Goal: Task Accomplishment & Management: Use online tool/utility

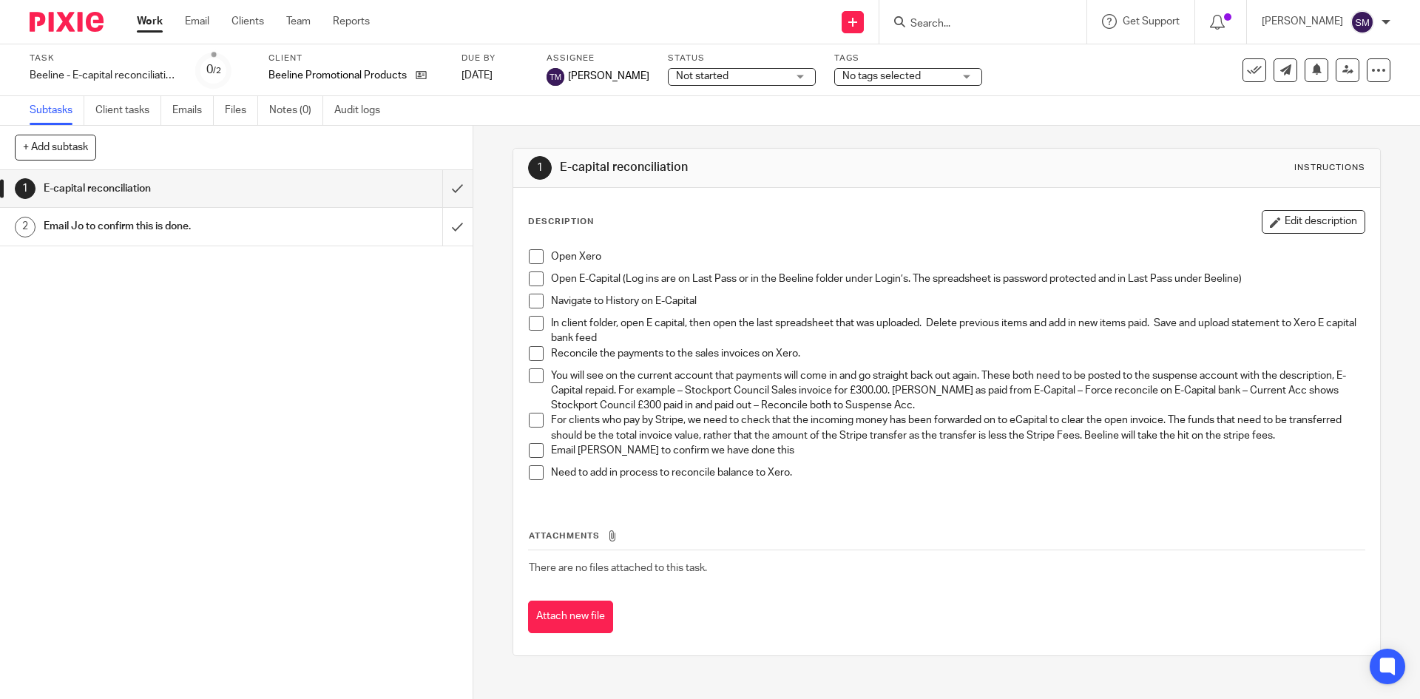
click at [533, 245] on div "Open Xero Open E-Capital (Log ins are on Last Pass or in the Beeline folder und…" at bounding box center [947, 370] width 850 height 257
click at [530, 255] on span at bounding box center [536, 256] width 15 height 15
click at [530, 278] on span at bounding box center [536, 279] width 15 height 15
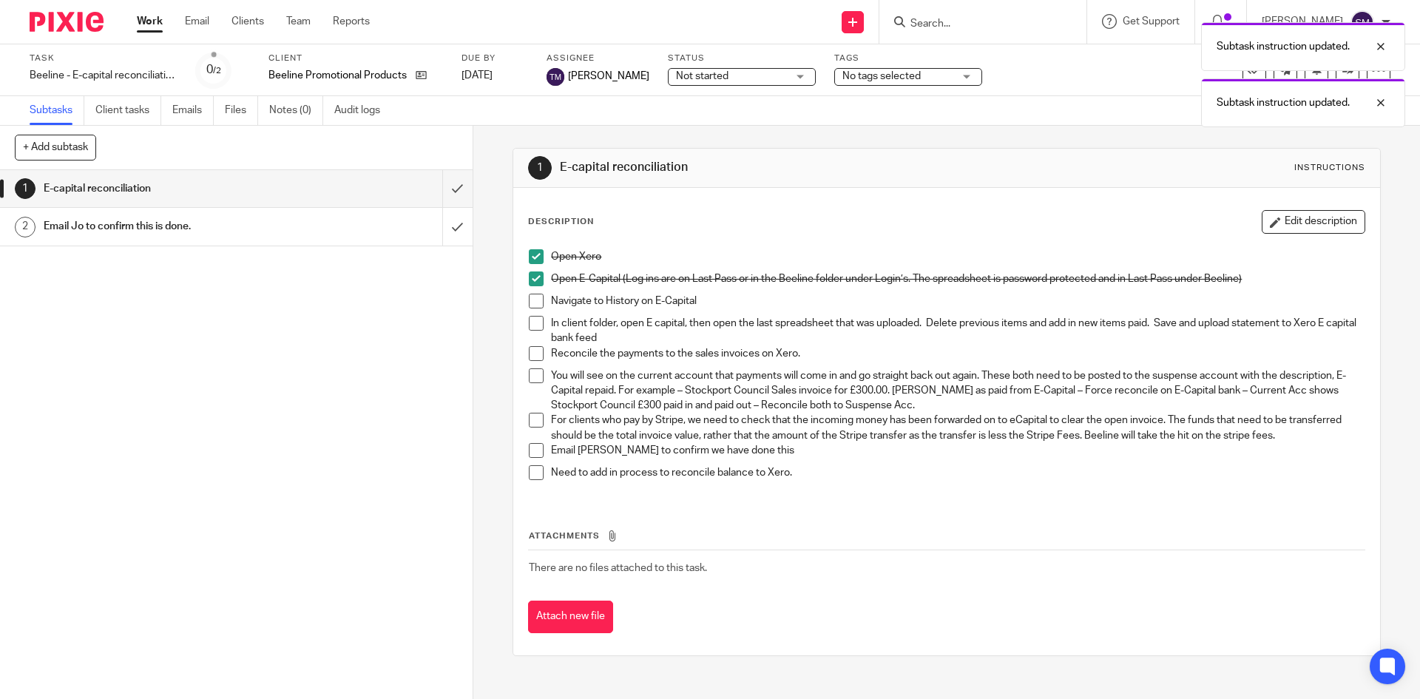
click at [529, 302] on span at bounding box center [536, 301] width 15 height 15
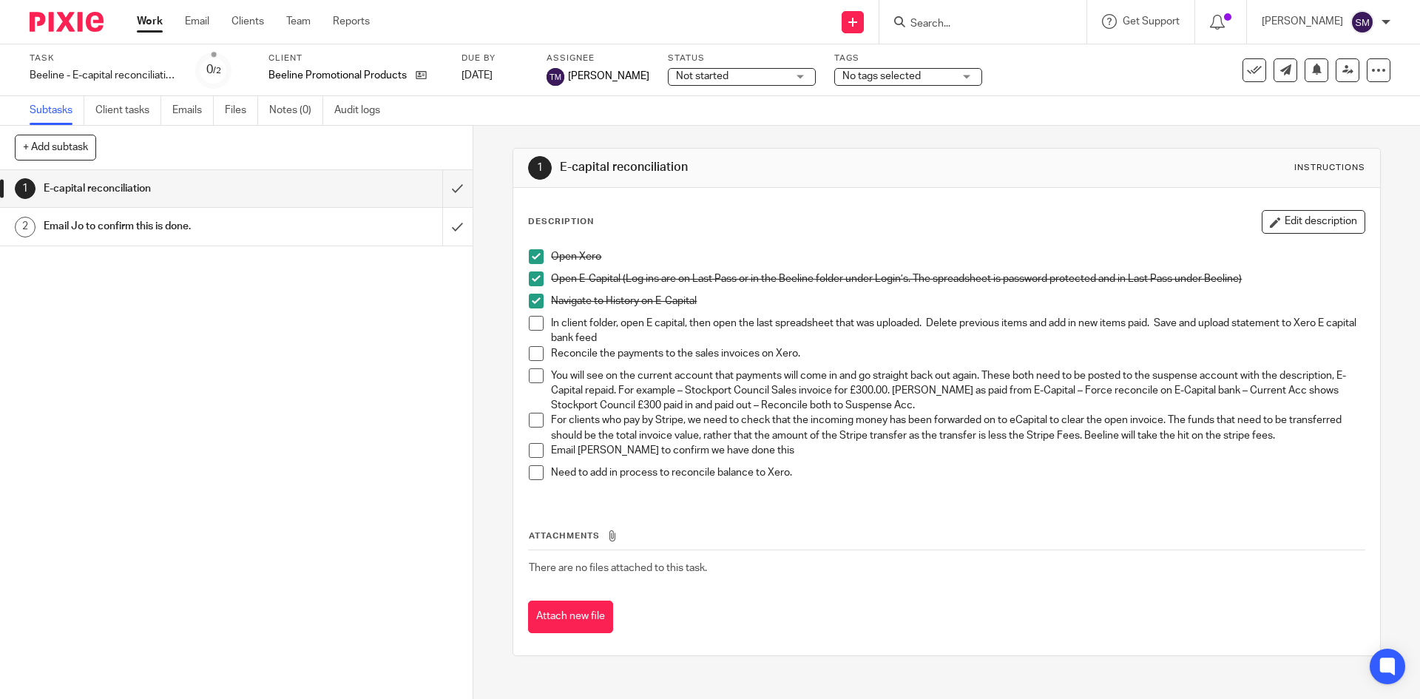
click at [529, 319] on span at bounding box center [536, 323] width 15 height 15
click at [531, 351] on span at bounding box center [536, 353] width 15 height 15
click at [531, 374] on span at bounding box center [536, 375] width 15 height 15
click at [529, 418] on span at bounding box center [536, 420] width 15 height 15
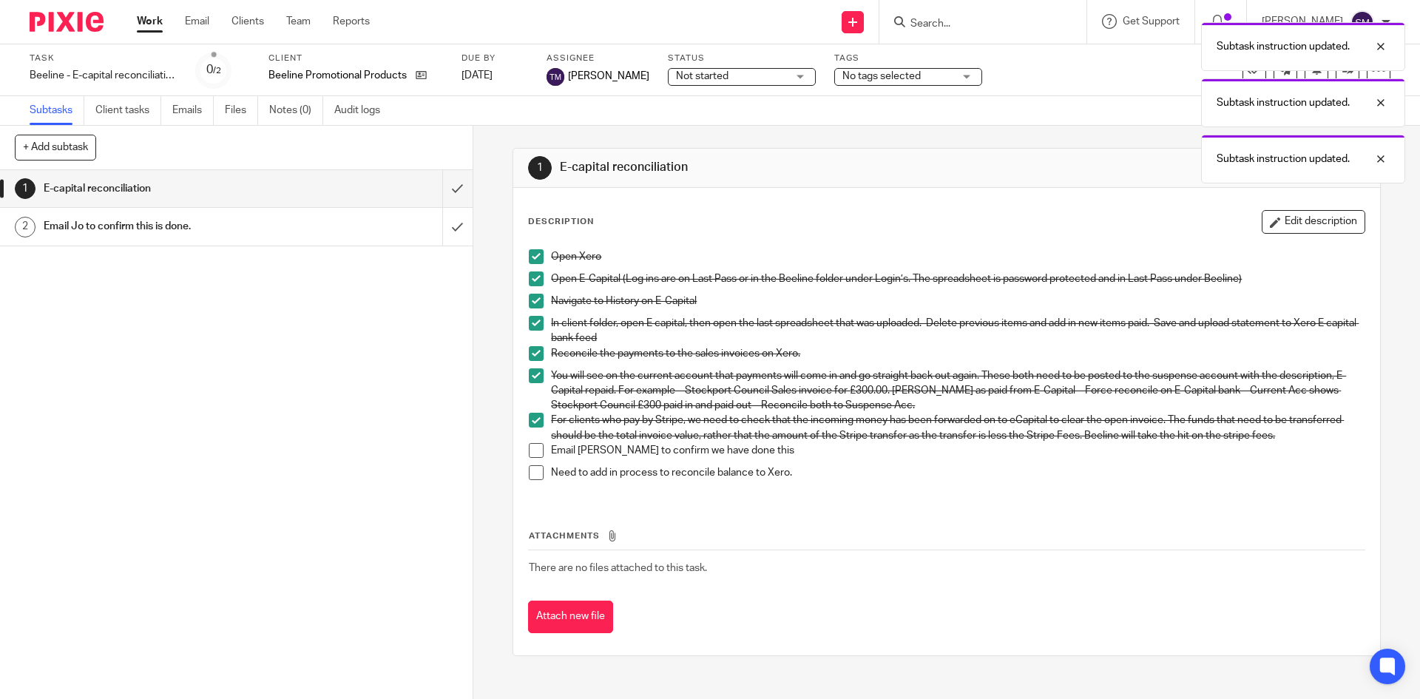
click at [529, 448] on span at bounding box center [536, 450] width 15 height 15
click at [529, 465] on span at bounding box center [536, 472] width 15 height 15
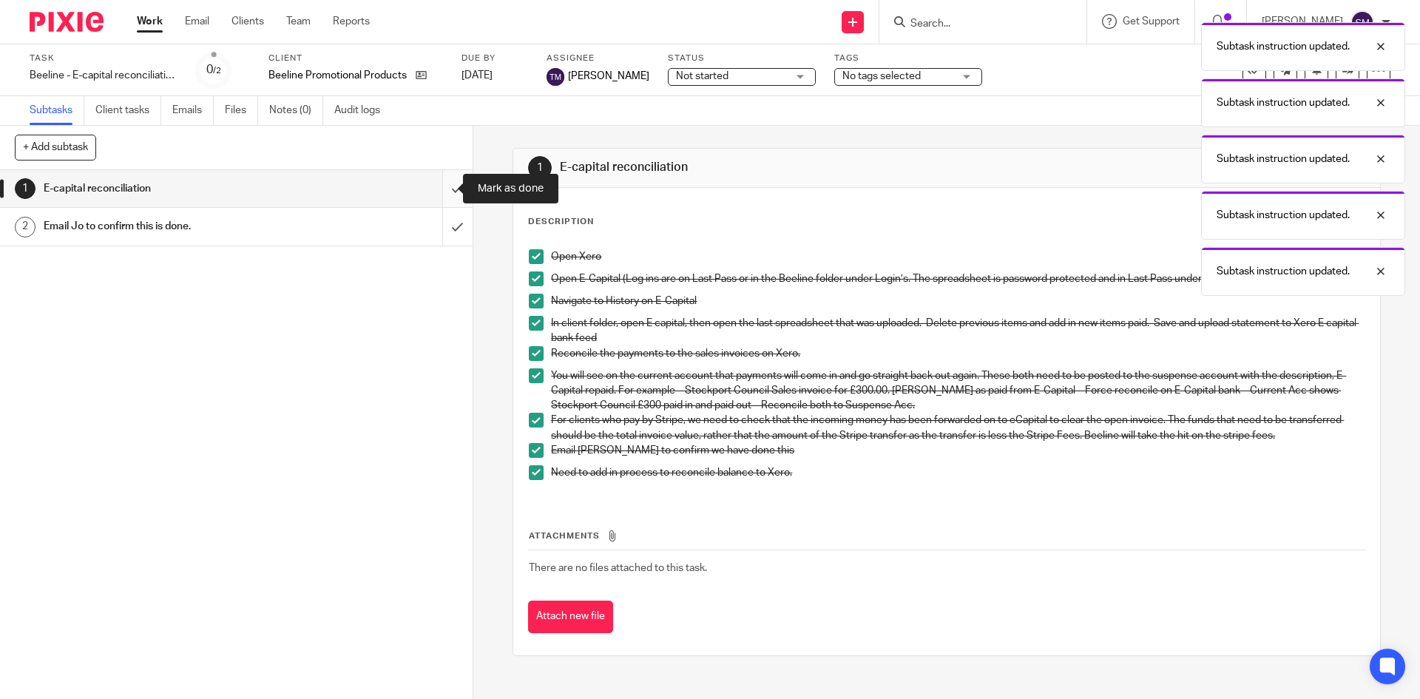
click at [444, 186] on input "submit" at bounding box center [236, 188] width 473 height 37
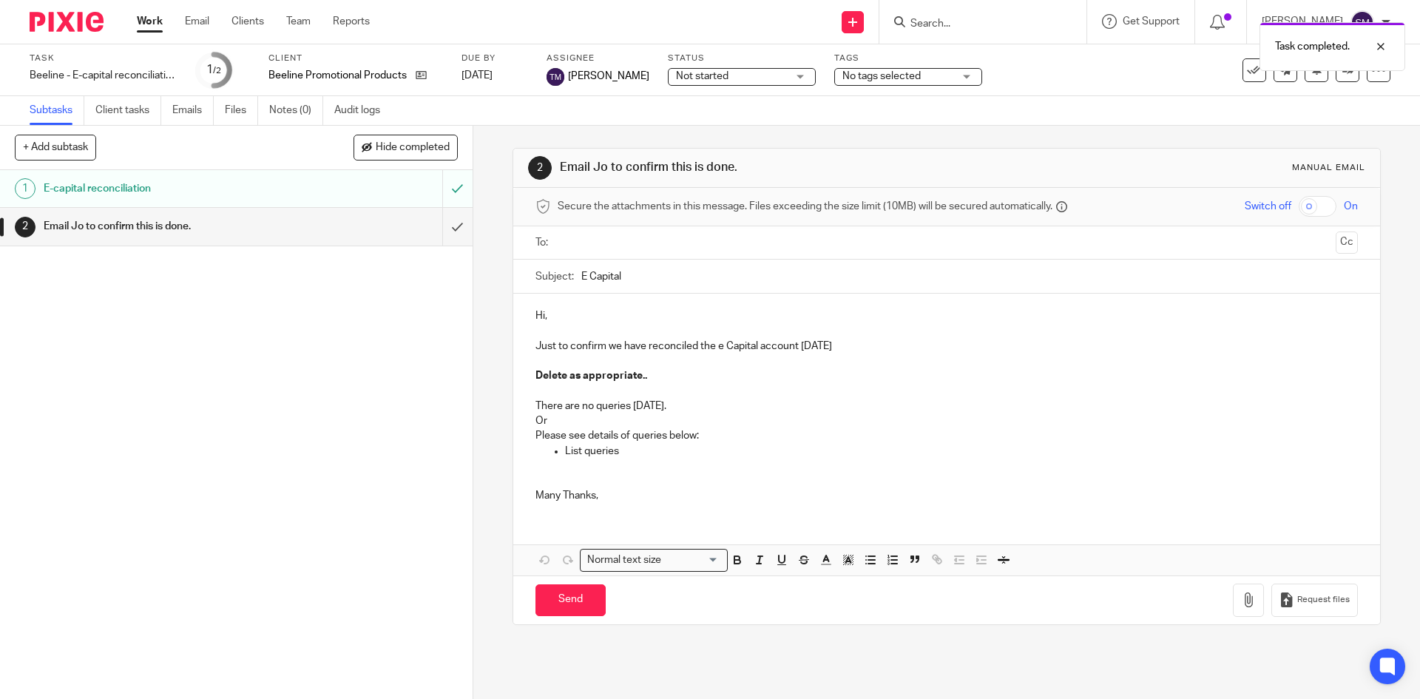
click at [629, 453] on p "List queries" at bounding box center [961, 451] width 792 height 15
drag, startPoint x: 621, startPoint y: 451, endPoint x: 525, endPoint y: 416, distance: 102.0
click at [525, 416] on div "Hi, Just to confirm we have reconciled the e Capital account today Delete as ap…" at bounding box center [946, 404] width 866 height 220
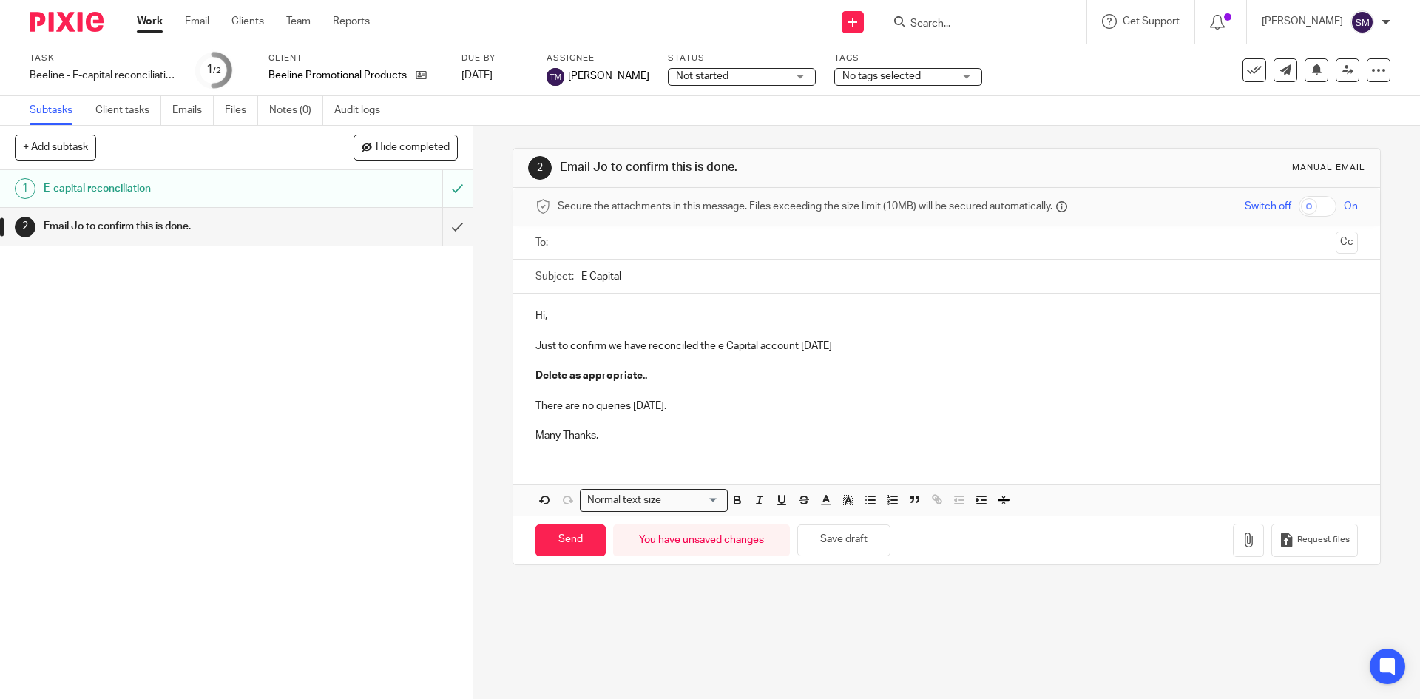
click at [614, 431] on p "Many Thanks," at bounding box center [947, 435] width 822 height 15
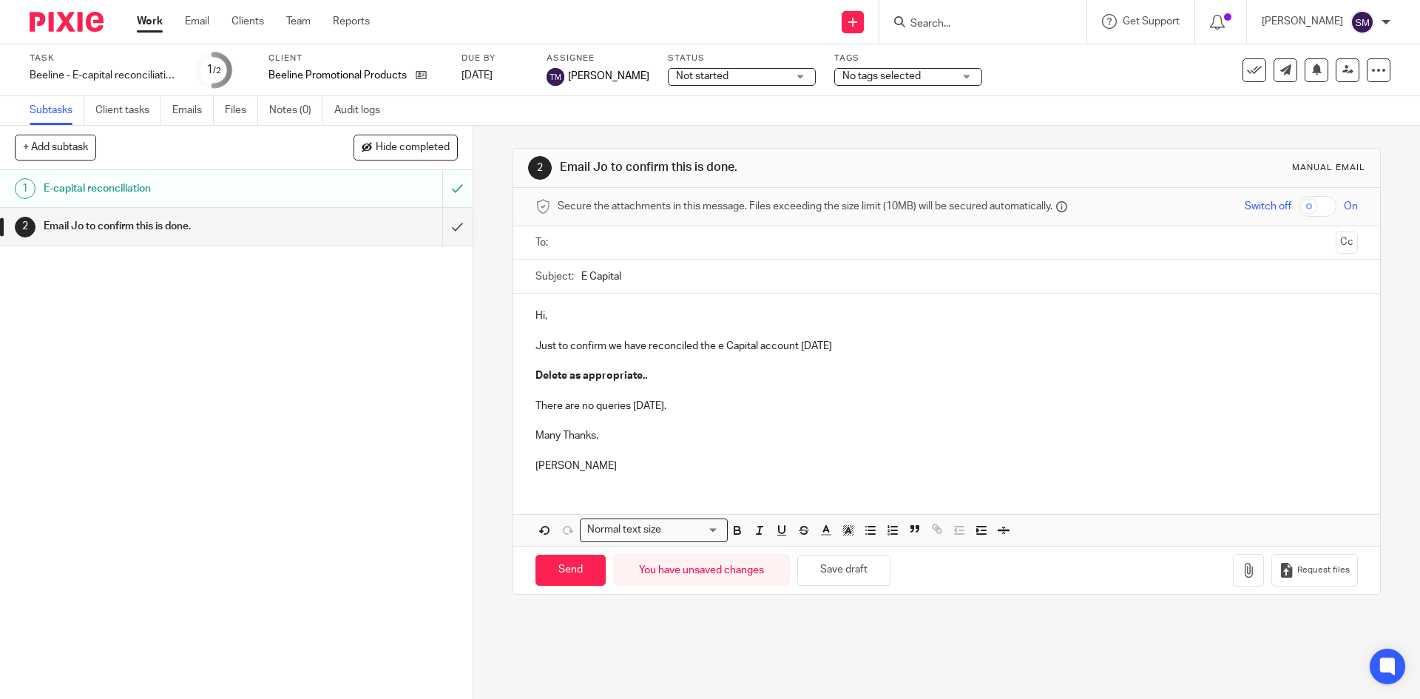
click at [551, 305] on div "Hi, Just to confirm we have reconciled the e Capital account today Delete as ap…" at bounding box center [946, 389] width 866 height 191
click at [603, 245] on input "text" at bounding box center [946, 243] width 766 height 17
type input "jo"
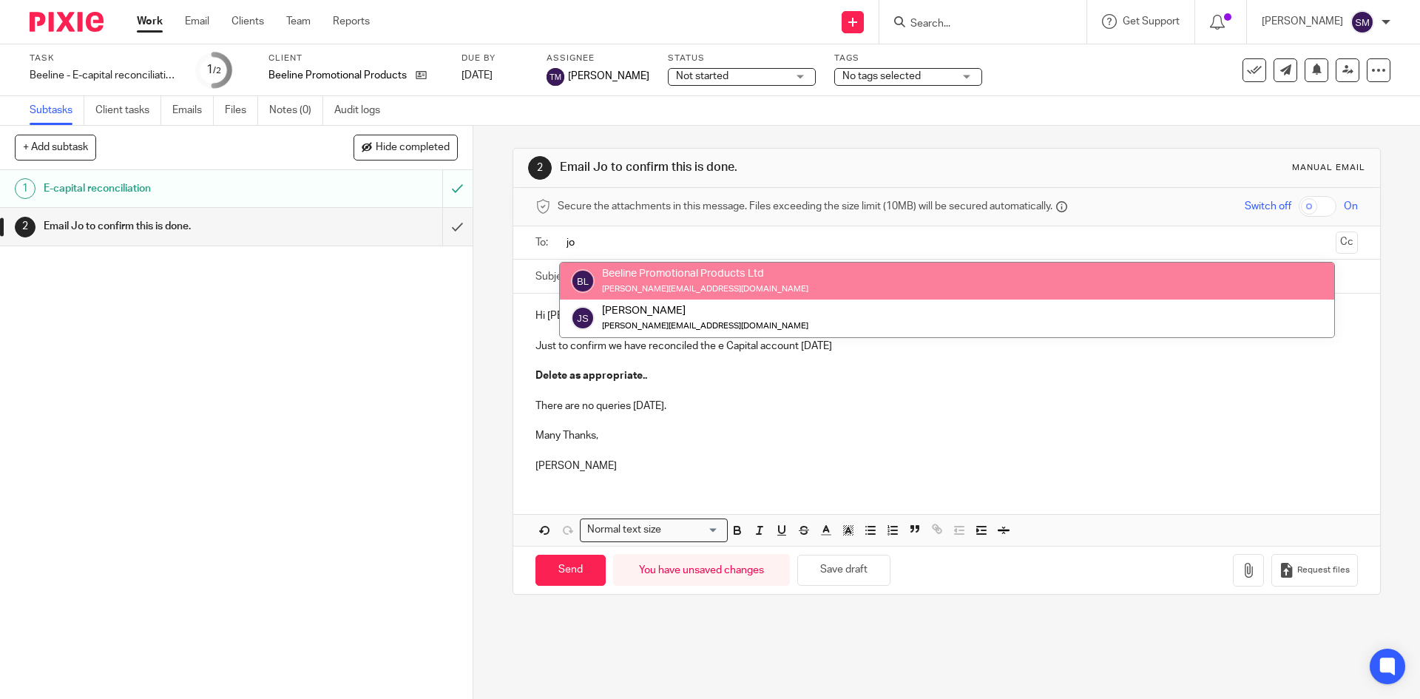
drag, startPoint x: 601, startPoint y: 240, endPoint x: 536, endPoint y: 243, distance: 65.1
click at [536, 243] on div "To: jo Beeline Promotional Products Ltd jo@hatterspromotions.com Joanne Elizabe…" at bounding box center [947, 242] width 822 height 33
type input "a"
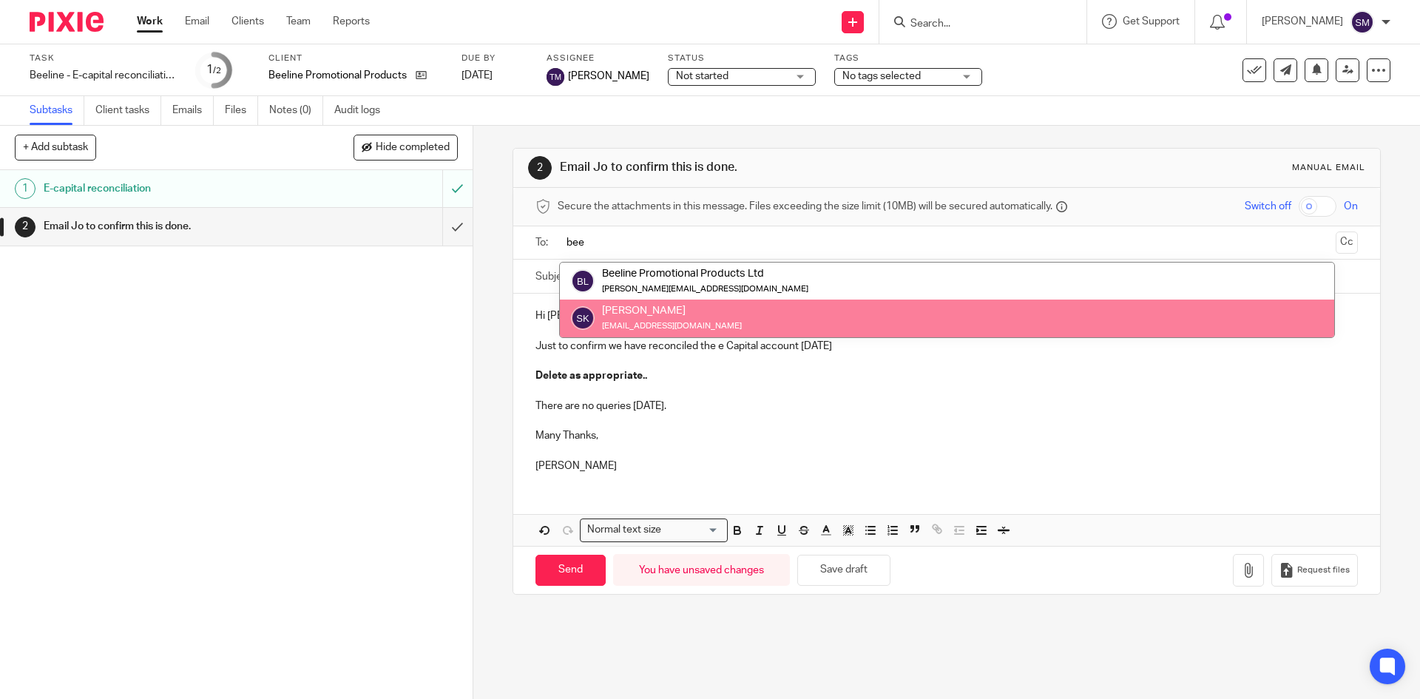
type input "bee"
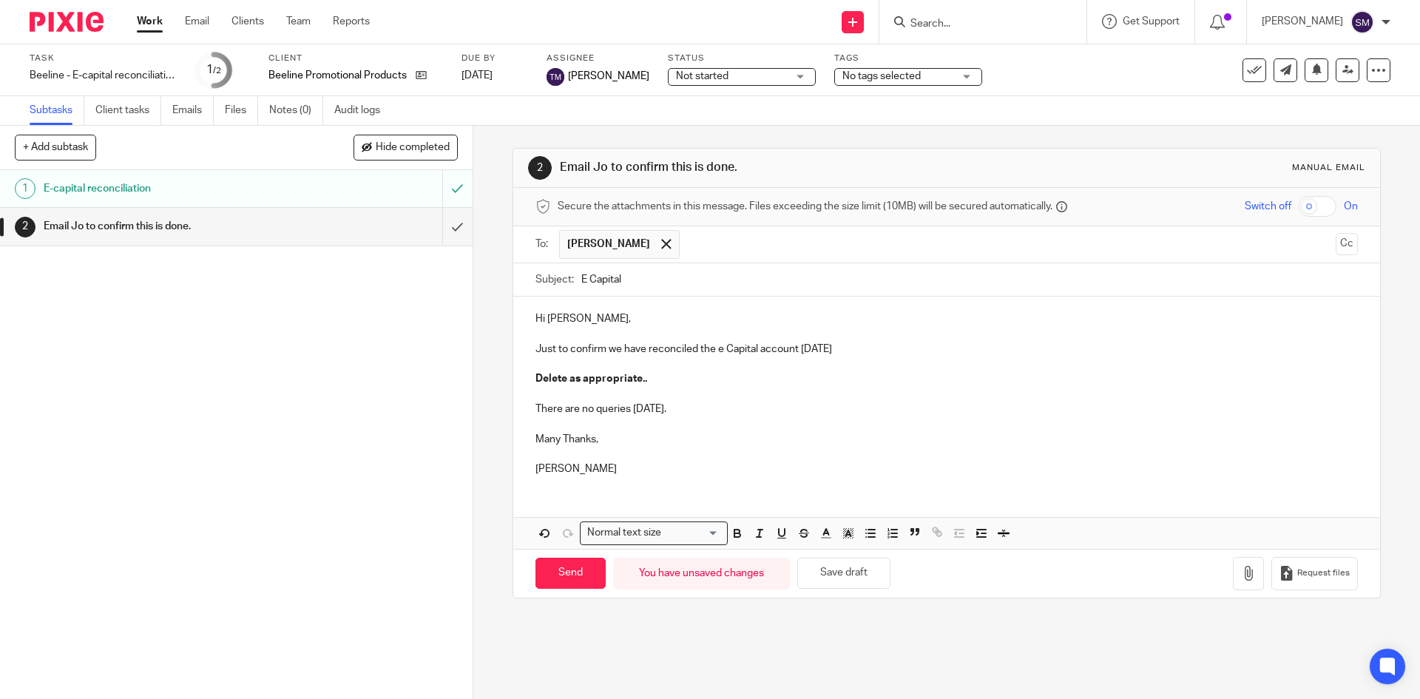
click at [786, 412] on p "There are no queries today." at bounding box center [947, 409] width 822 height 15
click at [553, 317] on p "Hi Jo," at bounding box center [947, 318] width 822 height 15
click at [749, 420] on p at bounding box center [947, 423] width 822 height 15
click at [667, 388] on p at bounding box center [947, 394] width 822 height 15
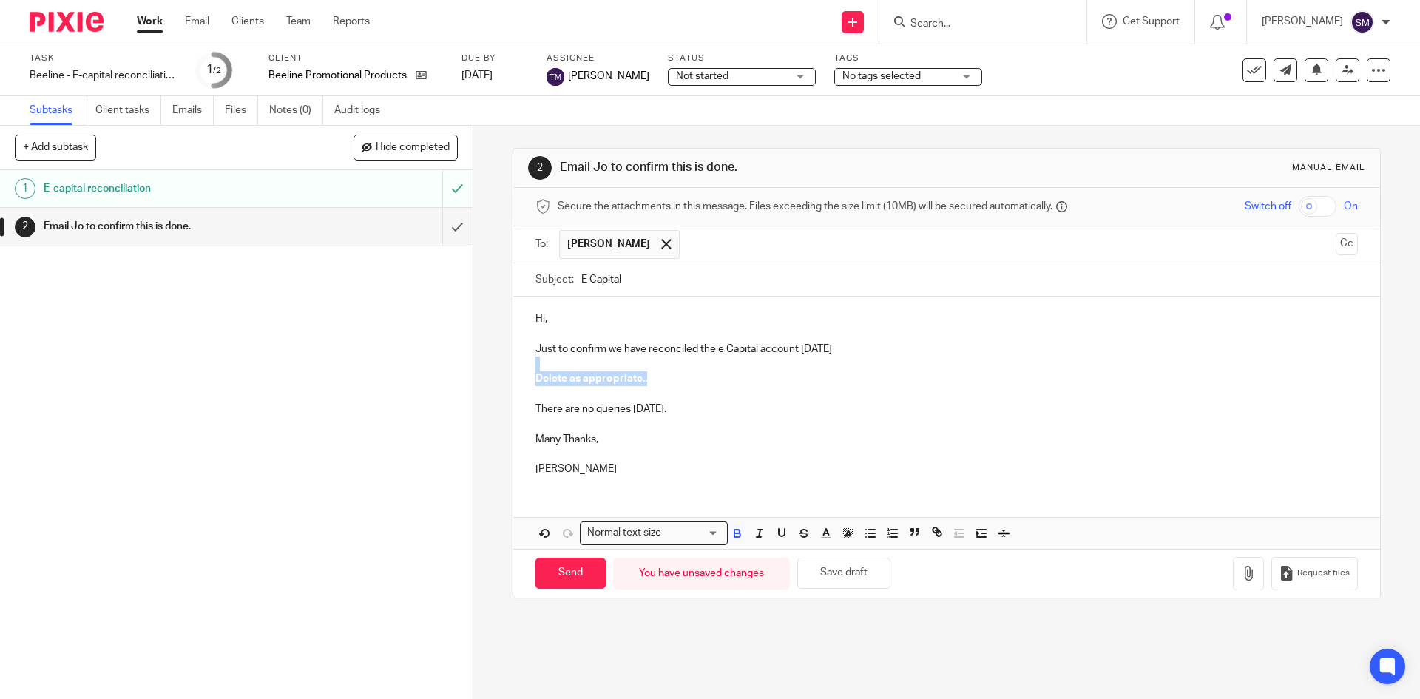
drag, startPoint x: 661, startPoint y: 380, endPoint x: 503, endPoint y: 368, distance: 158.0
click at [503, 368] on div "2 Email Jo to confirm this is done. Manual email Secure the attachments in this…" at bounding box center [946, 412] width 947 height 573
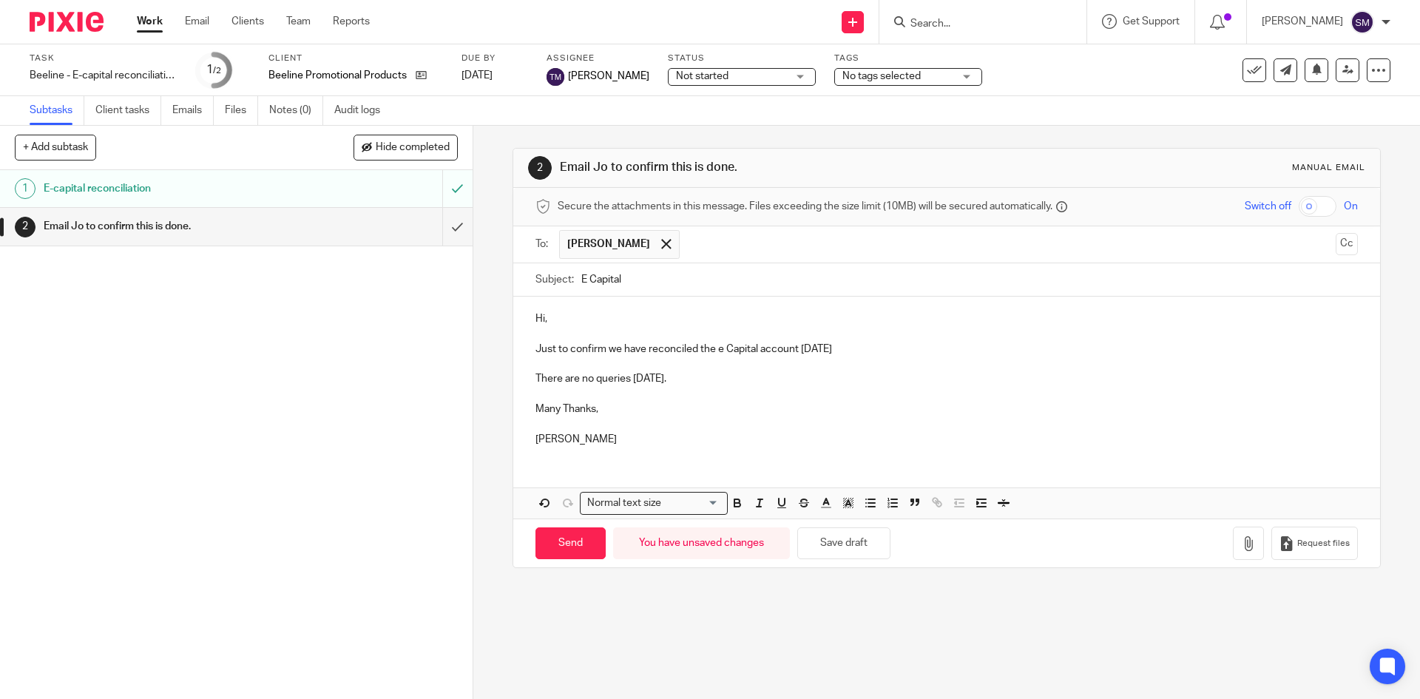
click at [719, 374] on p "There are no queries today." at bounding box center [947, 378] width 822 height 15
click at [555, 547] on input "Send" at bounding box center [571, 543] width 70 height 32
type input "Sent"
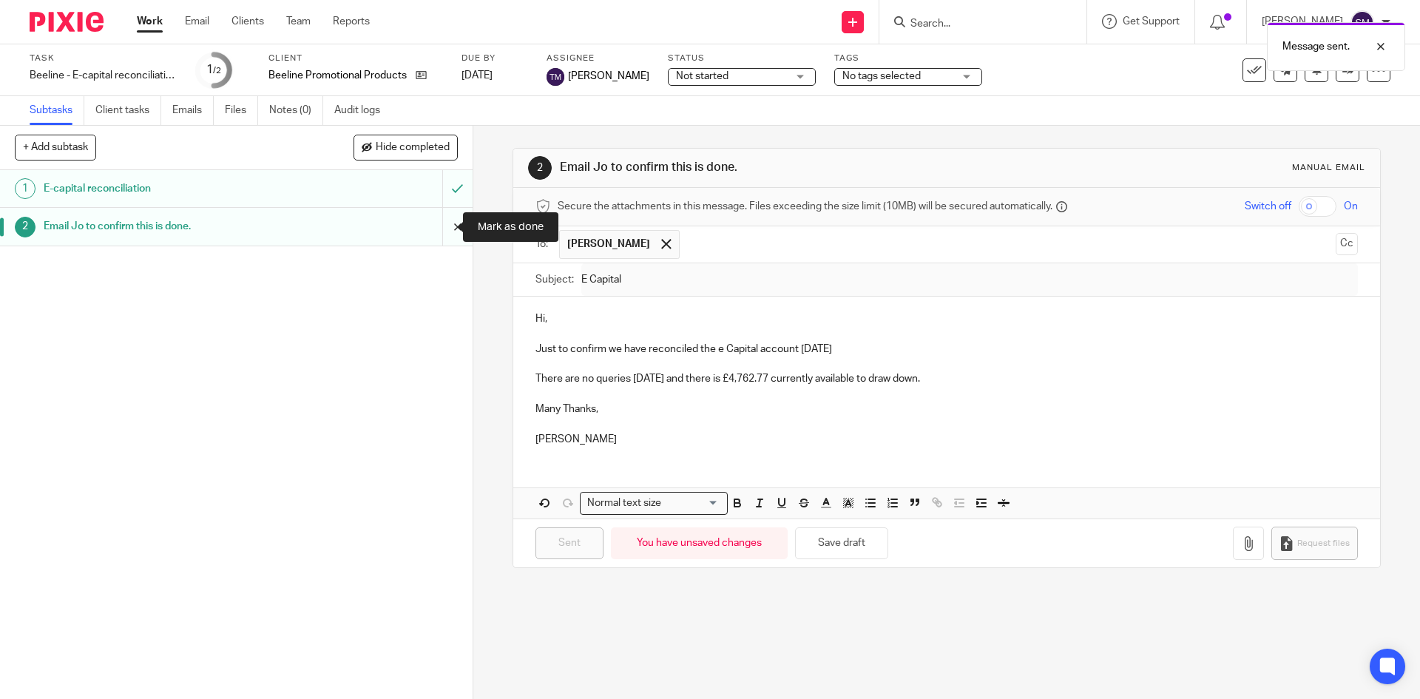
click at [437, 229] on input "submit" at bounding box center [236, 226] width 473 height 37
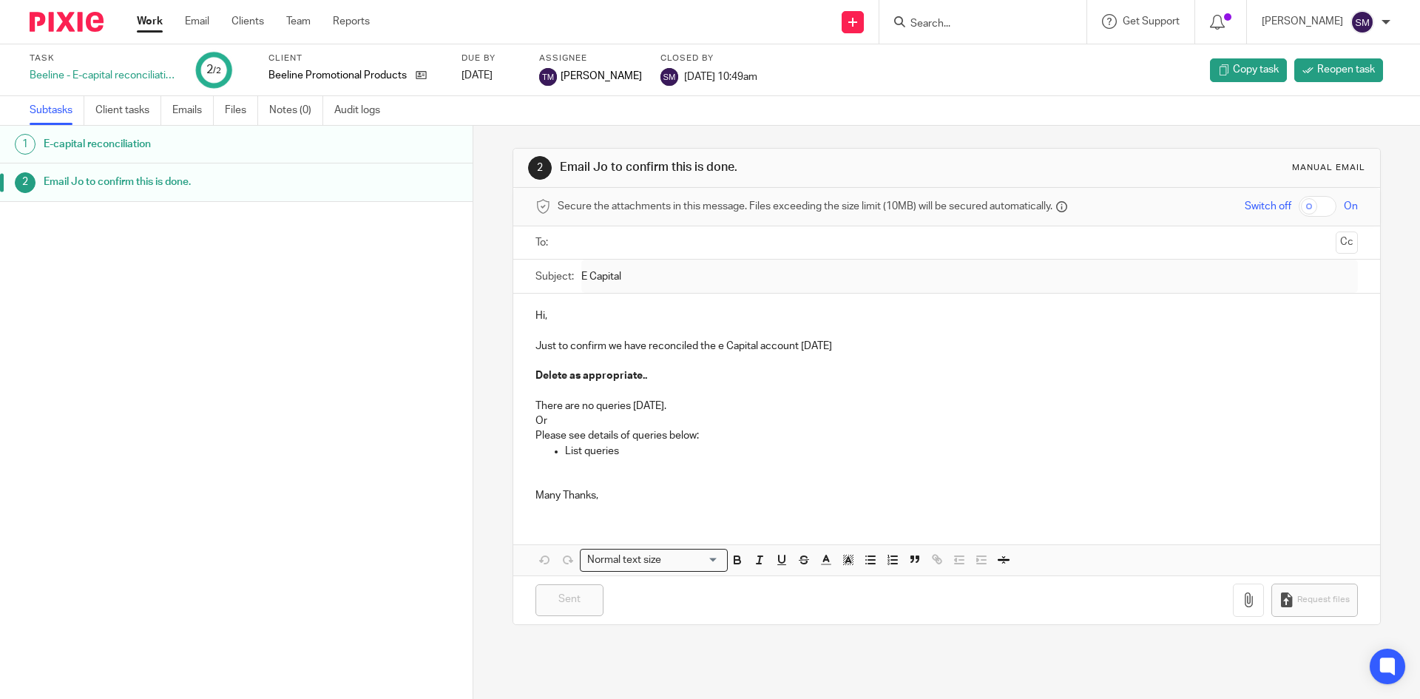
click at [258, 182] on h1 "Email Jo to confirm this is done." at bounding box center [182, 182] width 277 height 22
click at [166, 143] on h1 "E-capital reconciliation" at bounding box center [182, 144] width 277 height 22
click at [314, 266] on div "1 E-capital reconciliation 2 Email Jo to confirm this is done." at bounding box center [236, 390] width 473 height 529
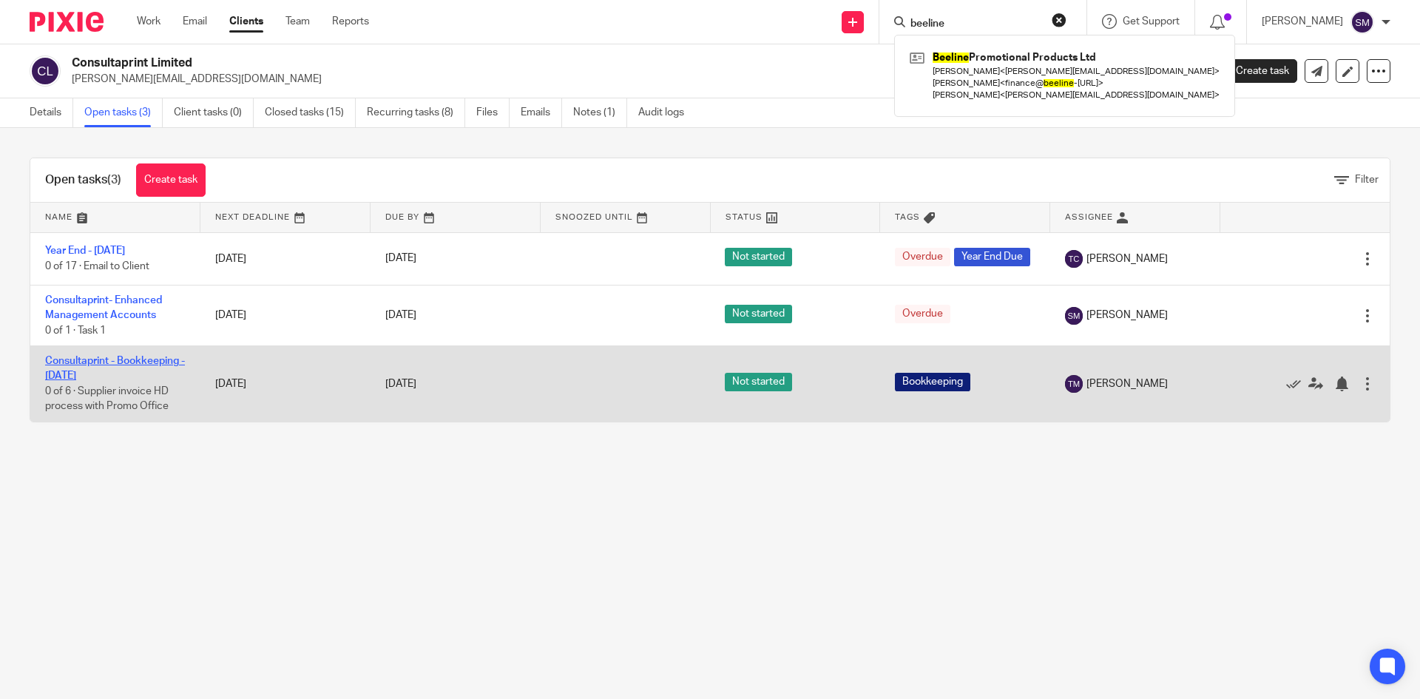
click at [126, 371] on link "Consultaprint - Bookkeeping - [DATE]" at bounding box center [115, 368] width 140 height 25
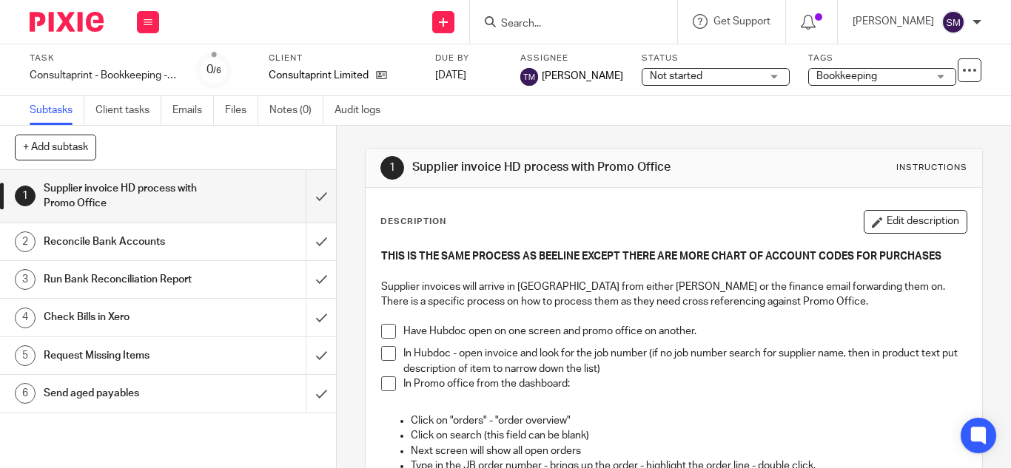
click at [613, 18] on input "Search" at bounding box center [565, 24] width 133 height 13
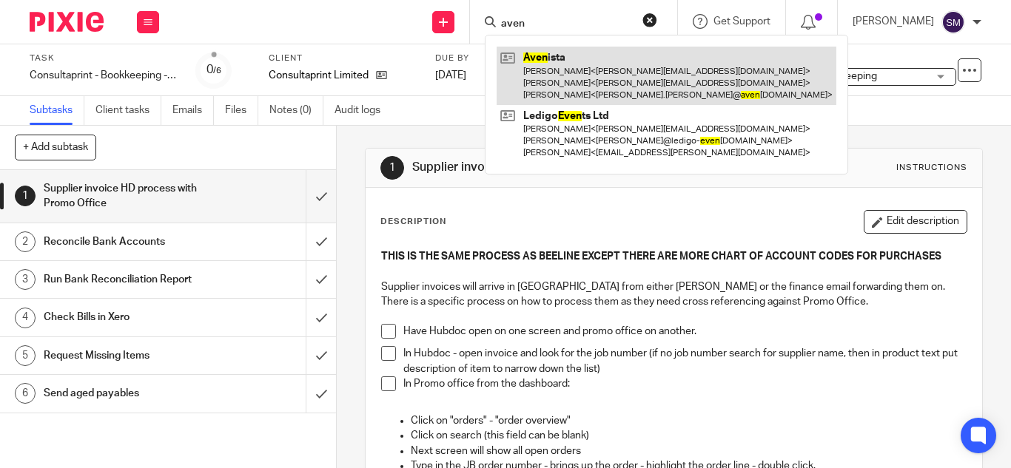
type input "aven"
click at [565, 77] on link at bounding box center [666, 76] width 340 height 58
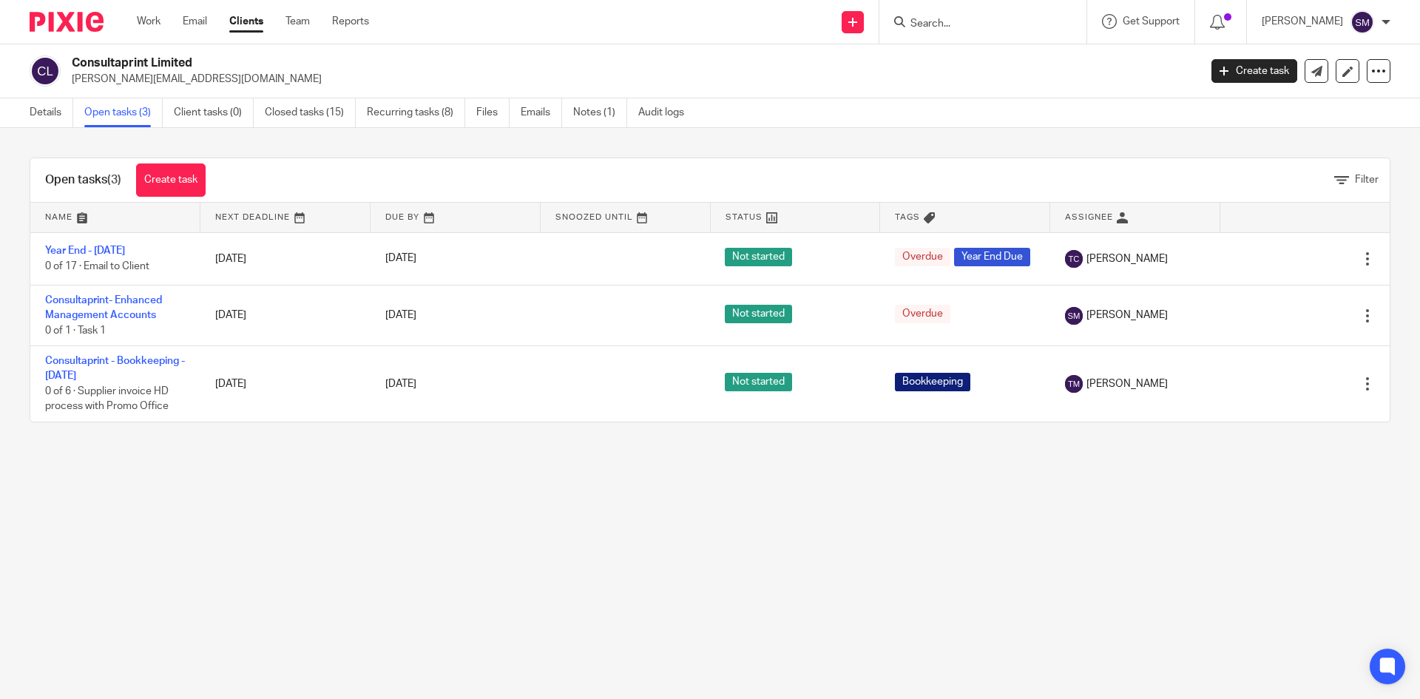
click at [957, 24] on input "Search" at bounding box center [975, 24] width 133 height 13
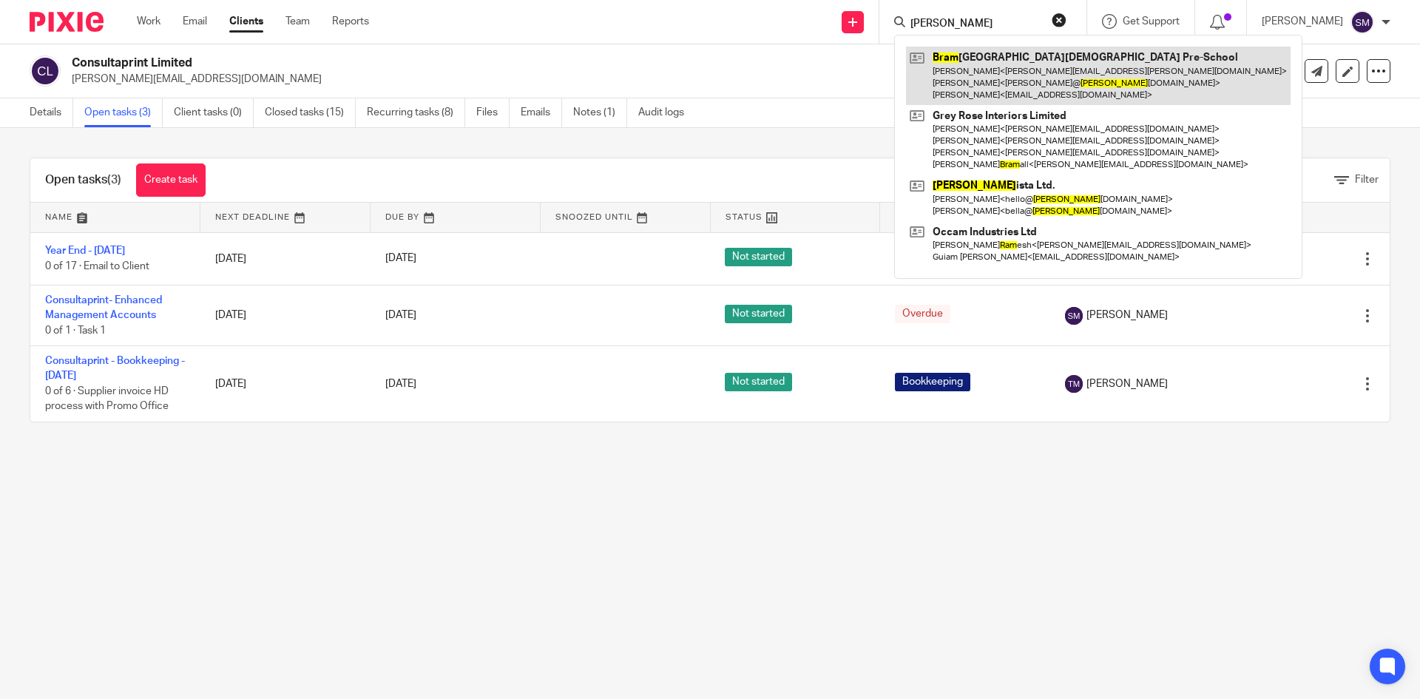
type input "[PERSON_NAME]"
click at [999, 75] on link at bounding box center [1098, 76] width 385 height 58
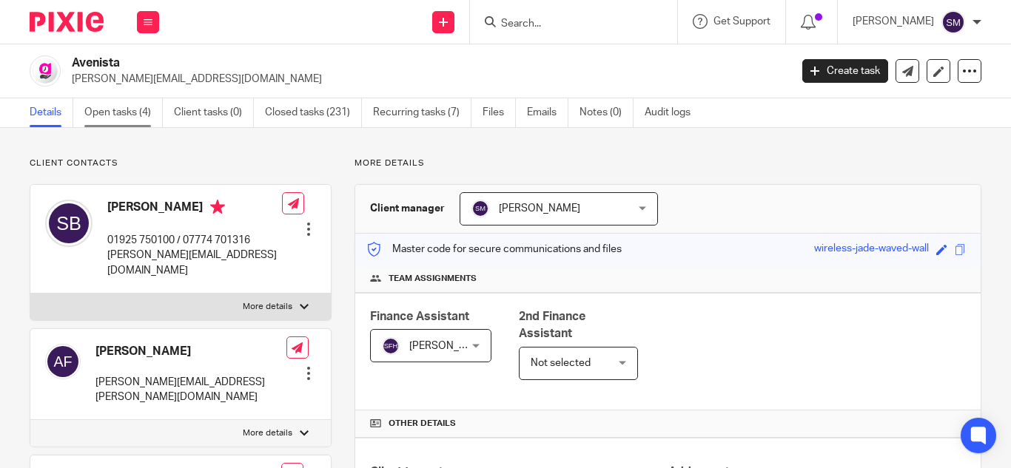
click at [129, 112] on link "Open tasks (4)" at bounding box center [123, 112] width 78 height 29
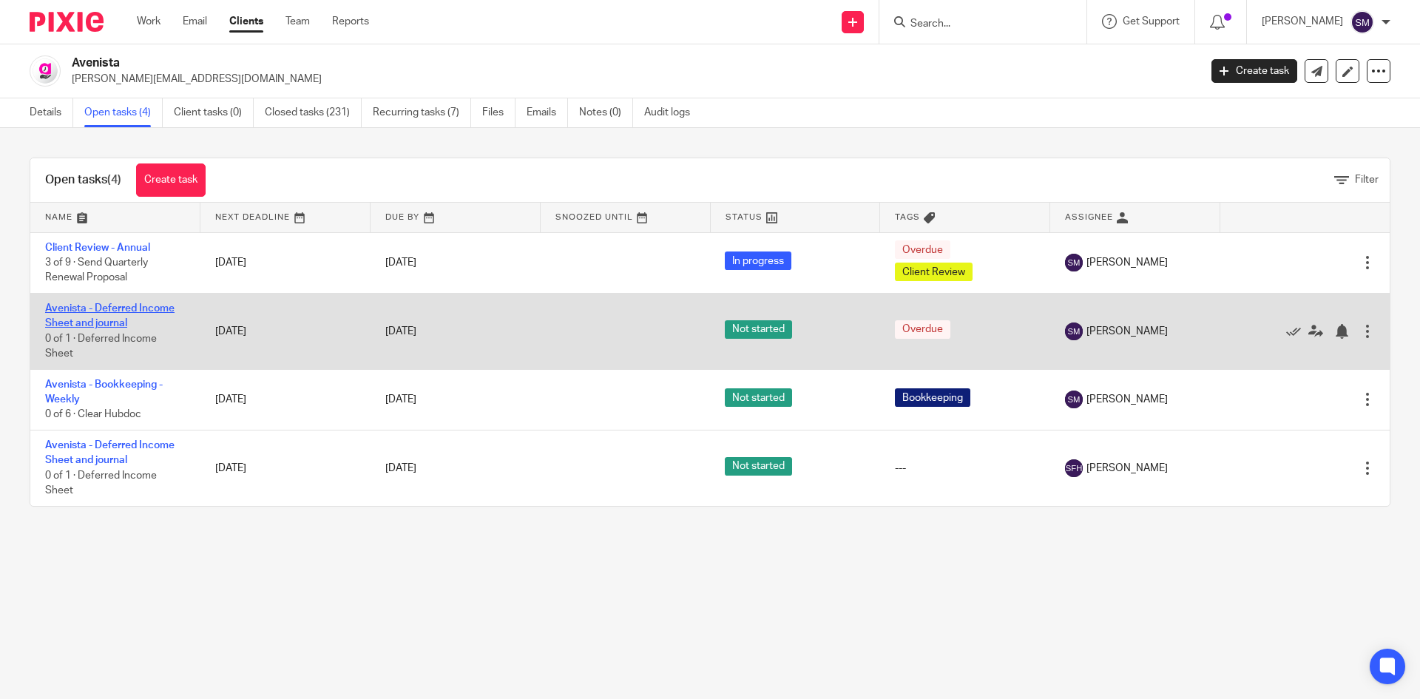
click at [127, 308] on link "Avenista - Deferred Income Sheet and journal" at bounding box center [109, 315] width 129 height 25
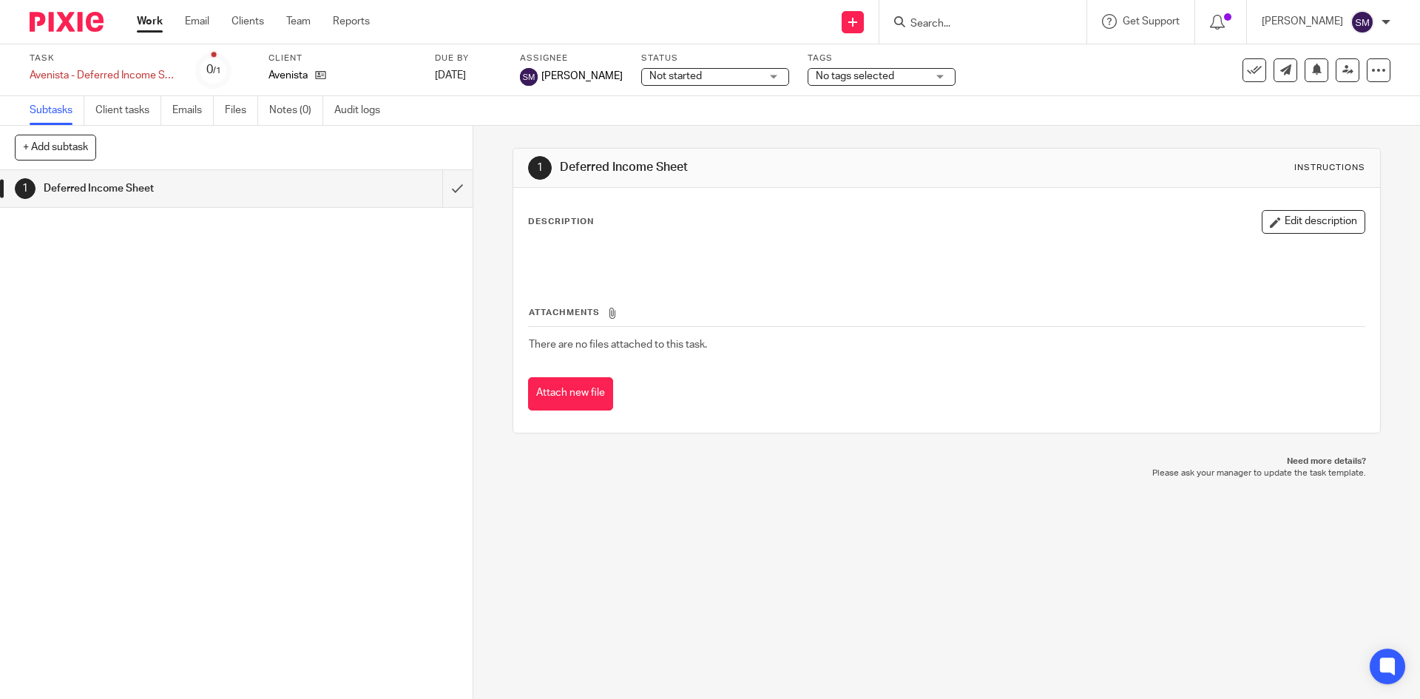
click at [368, 198] on div "Deferred Income Sheet" at bounding box center [236, 189] width 384 height 22
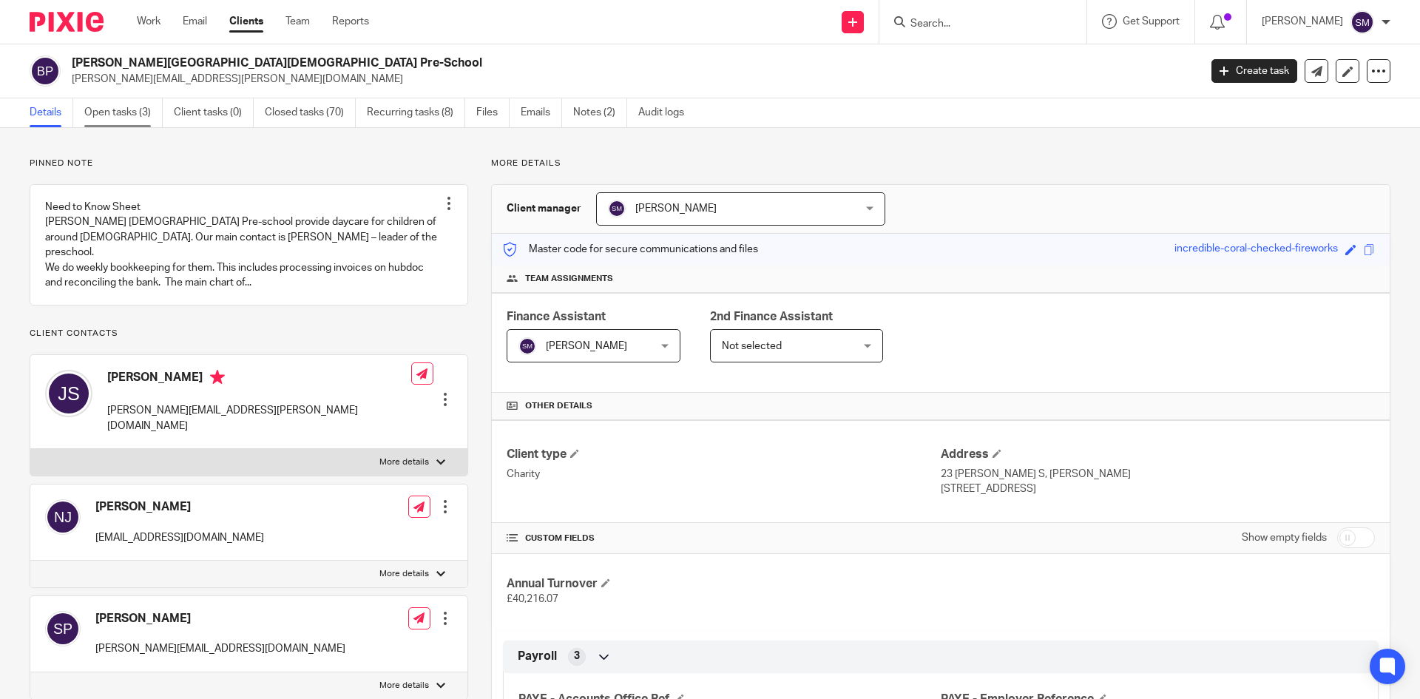
click at [119, 106] on link "Open tasks (3)" at bounding box center [123, 112] width 78 height 29
